Goal: Check status

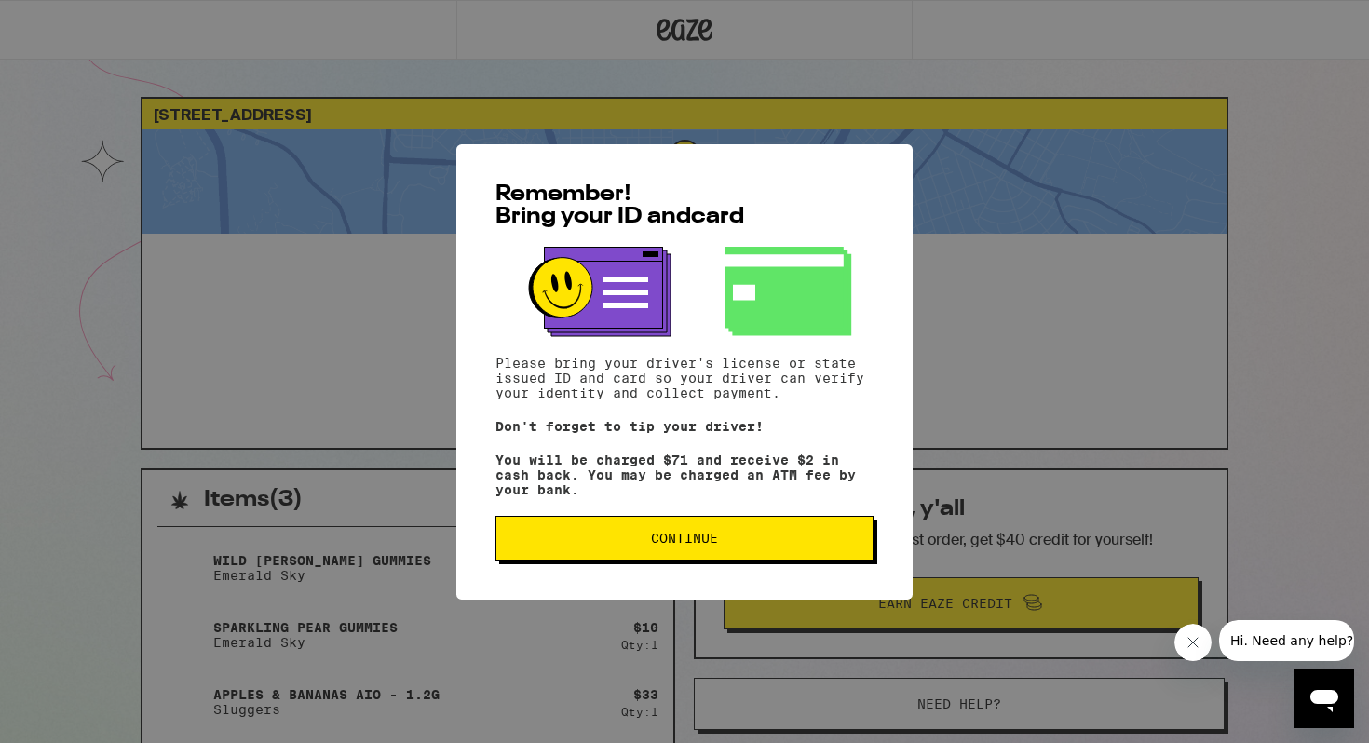
click at [689, 560] on button "Continue" at bounding box center [684, 538] width 378 height 45
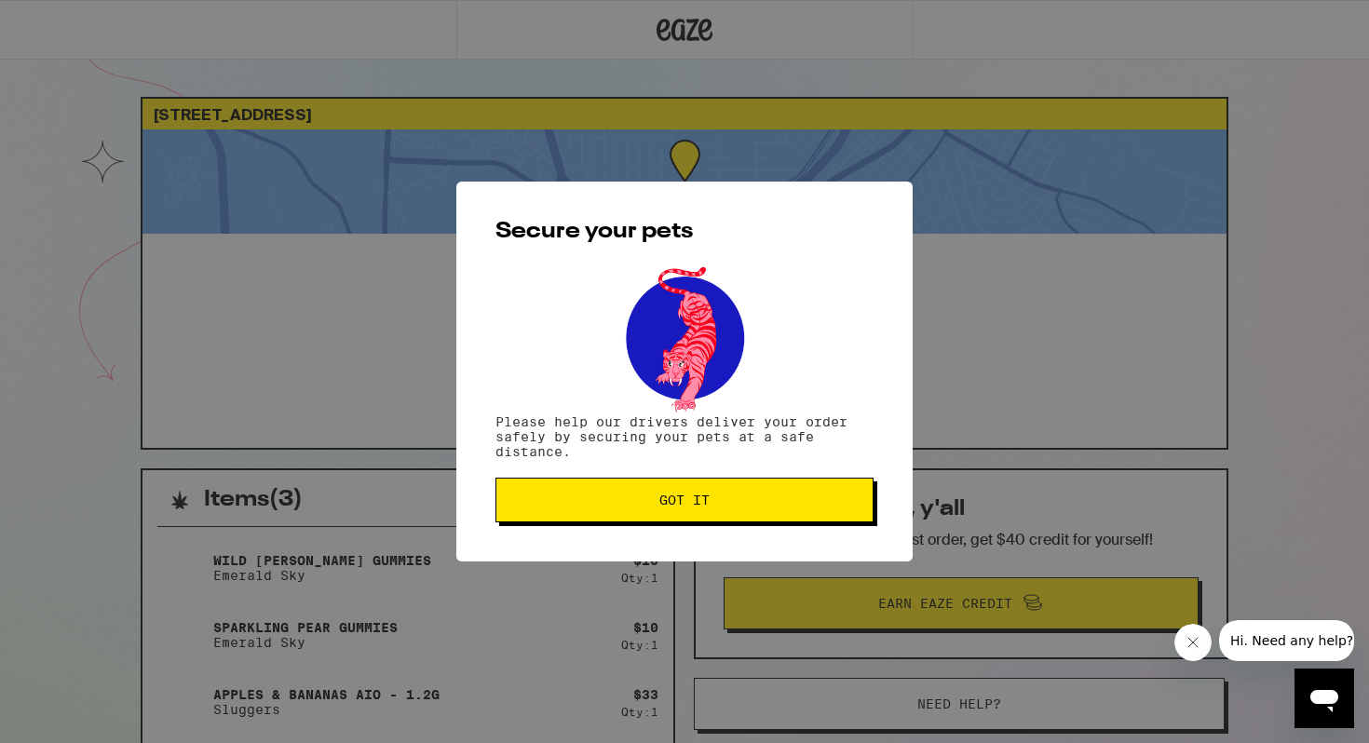
click at [677, 513] on button "Got it" at bounding box center [684, 500] width 378 height 45
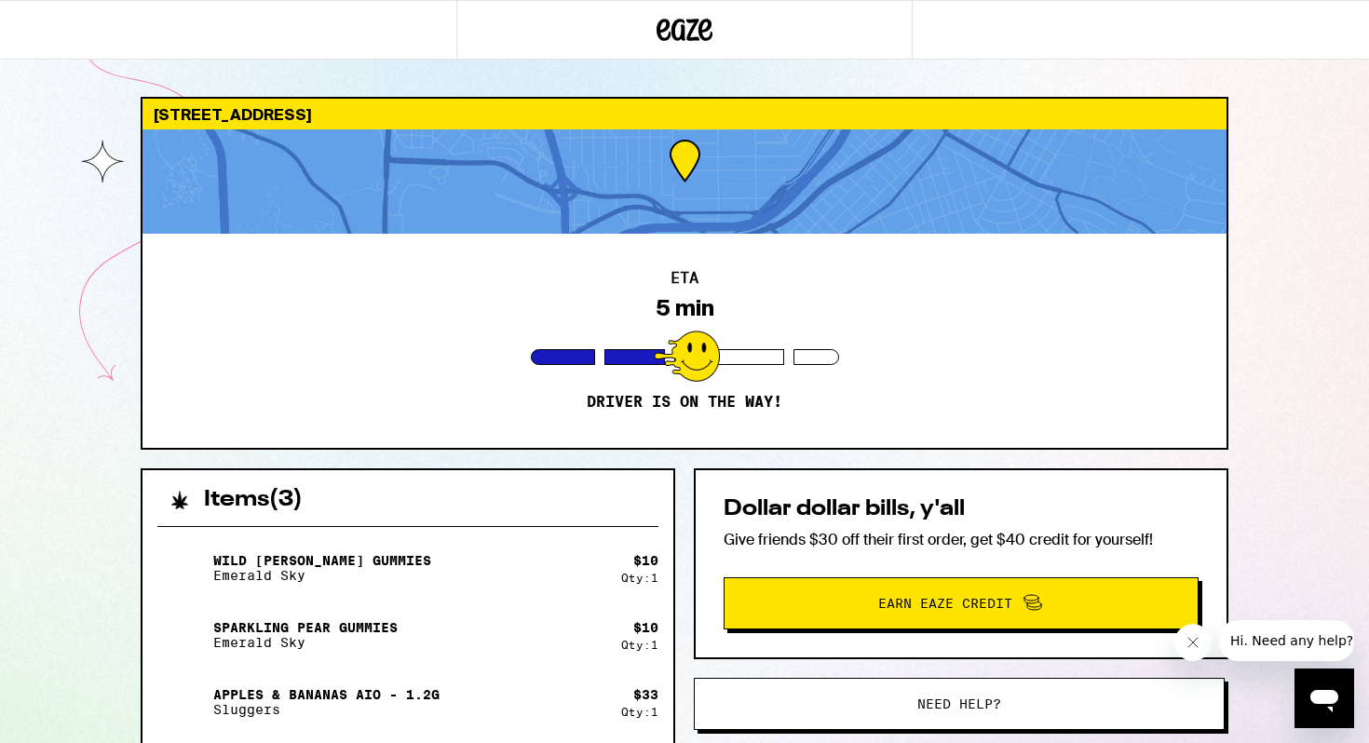
click at [1074, 382] on div "ETA 5 min Driver is on the way!" at bounding box center [684, 341] width 1084 height 214
